Goal: Use online tool/utility: Utilize a website feature to perform a specific function

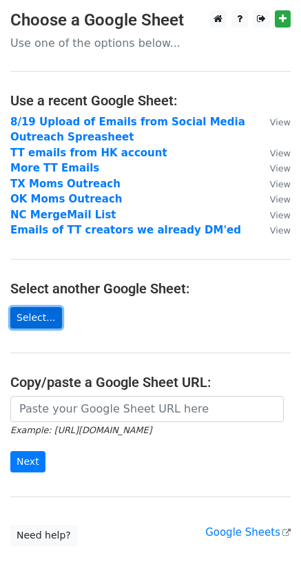
click at [50, 314] on link "Select..." at bounding box center [36, 317] width 52 height 21
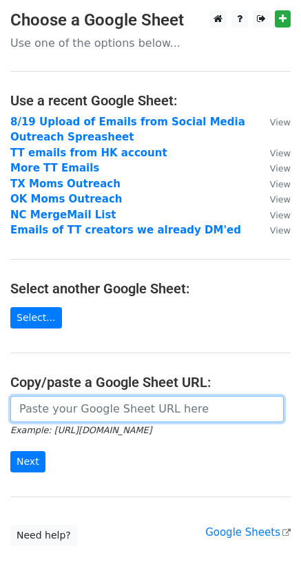
click at [149, 409] on input "url" at bounding box center [146, 409] width 273 height 26
paste input "[URL][DOMAIN_NAME]"
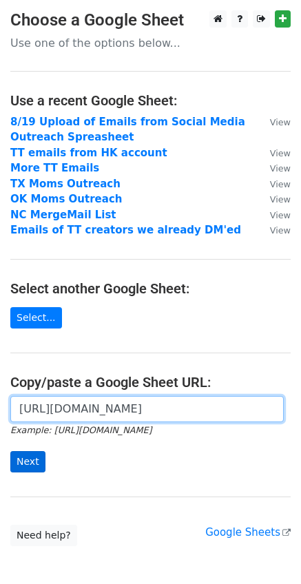
type input "[URL][DOMAIN_NAME]"
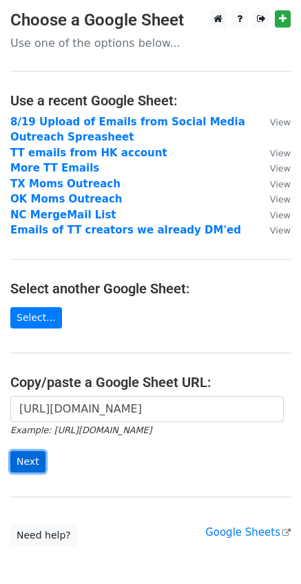
scroll to position [0, 0]
click at [26, 457] on input "Next" at bounding box center [27, 461] width 35 height 21
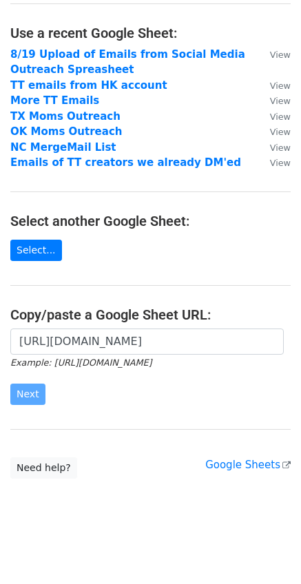
scroll to position [72, 0]
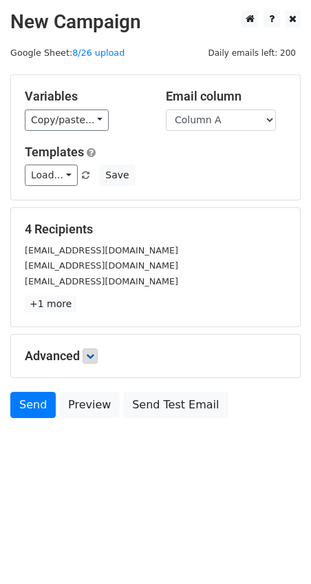
click at [90, 304] on p "+1 more" at bounding box center [156, 304] width 262 height 17
click at [94, 359] on icon at bounding box center [90, 356] width 8 height 8
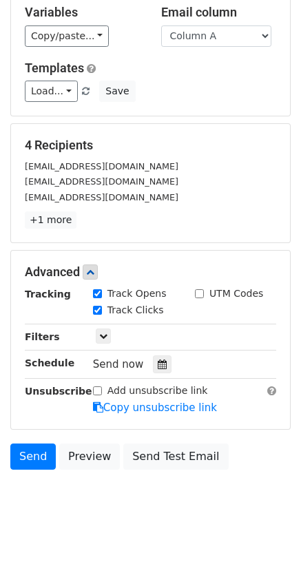
scroll to position [86, 0]
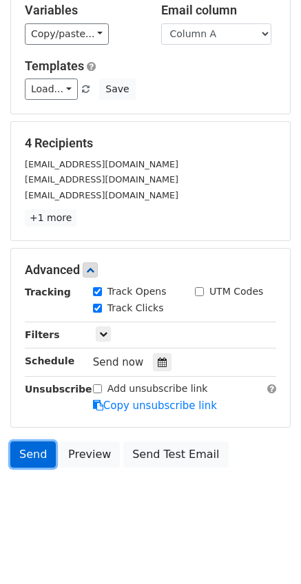
click at [42, 459] on link "Send" at bounding box center [32, 455] width 45 height 26
